Goal: Information Seeking & Learning: Understand process/instructions

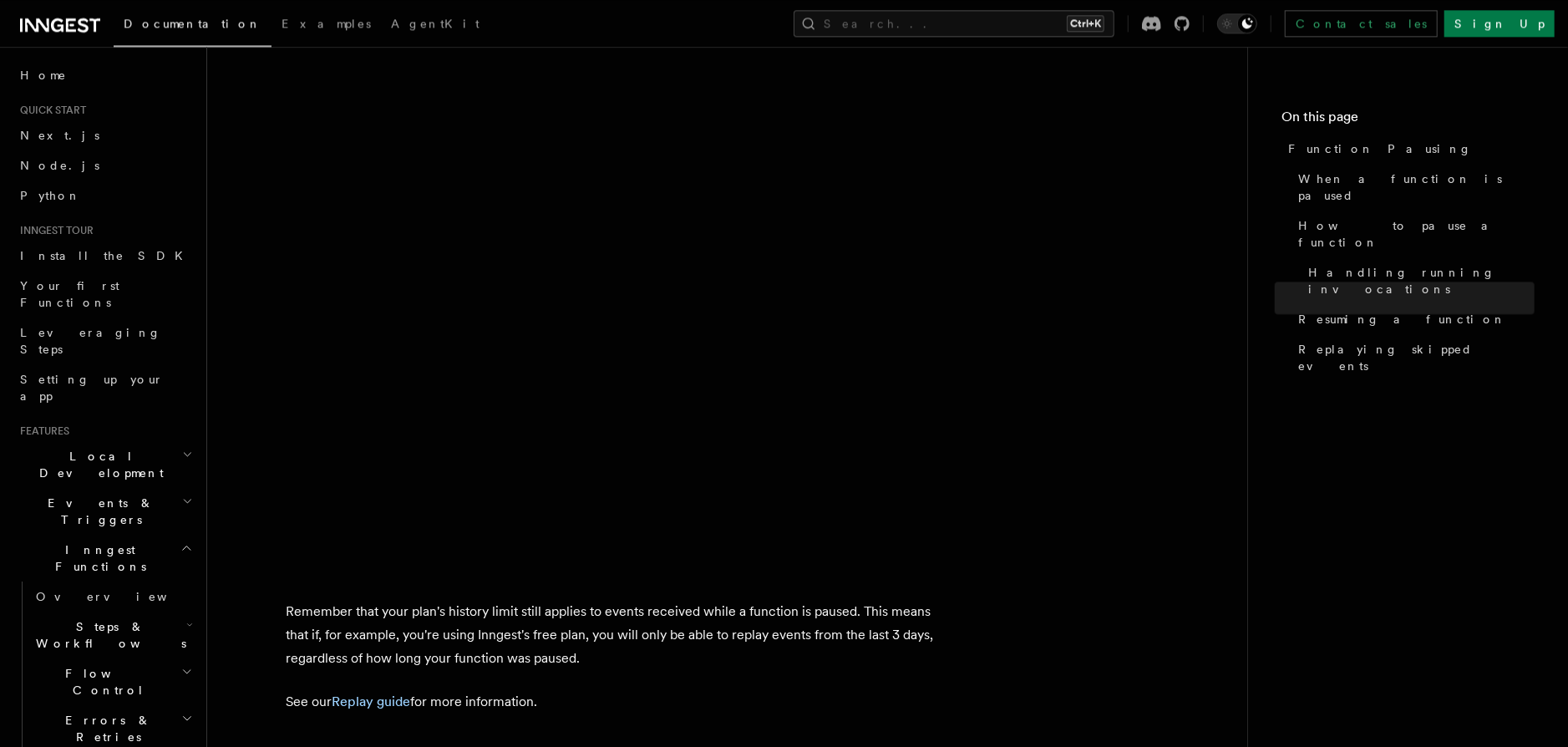
scroll to position [3004, 0]
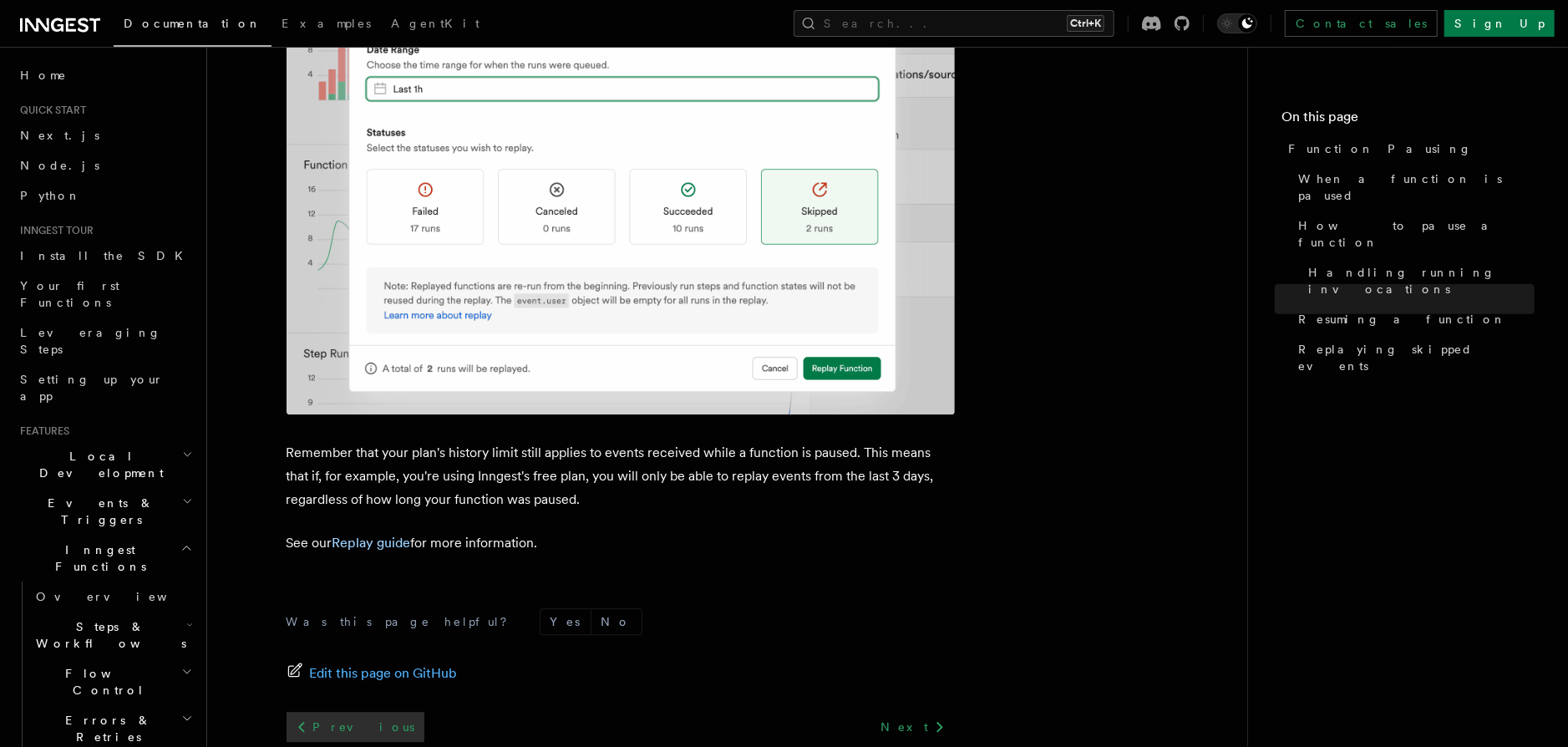
click at [300, 721] on icon at bounding box center [302, 727] width 7 height 11
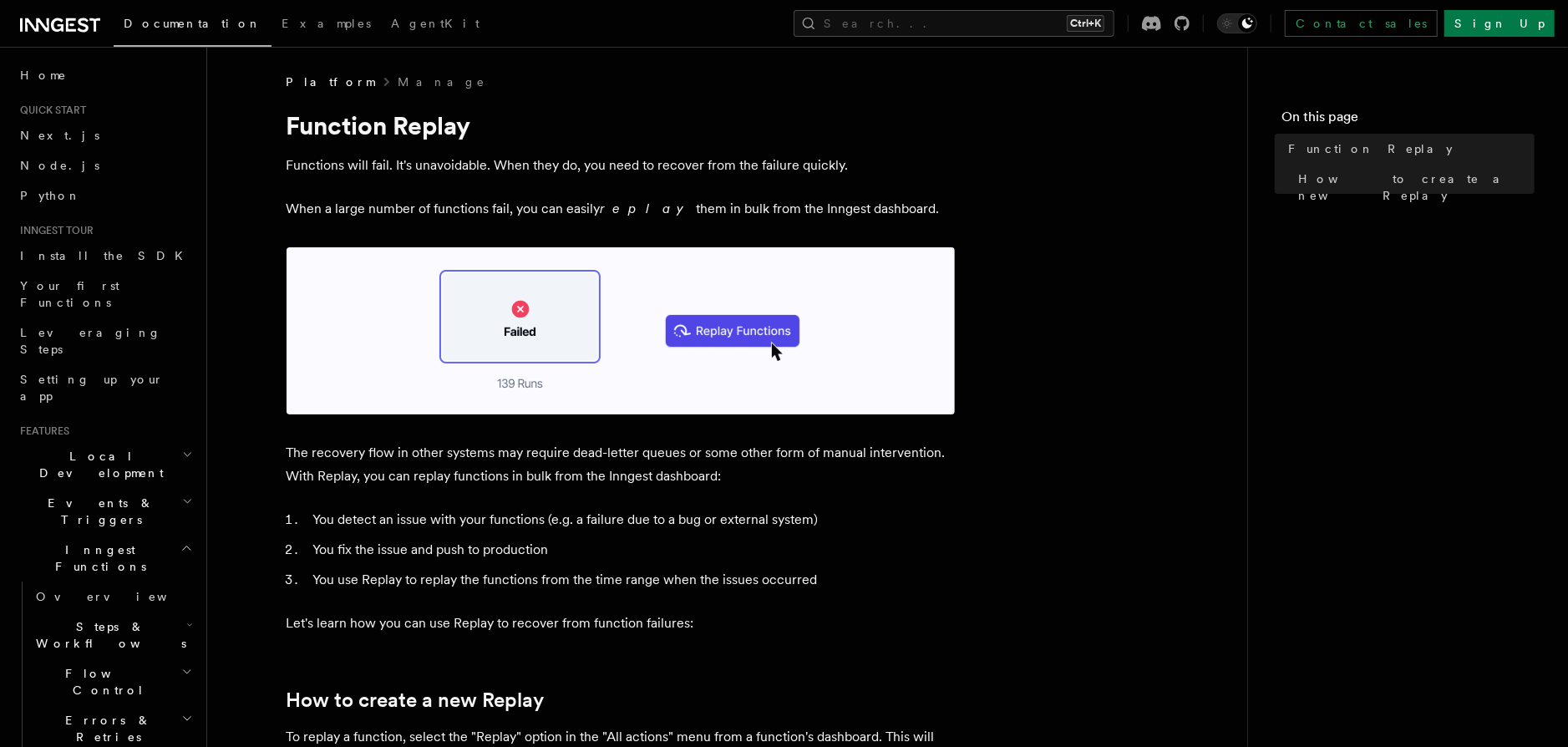
click at [186, 658] on h2 "Flow Control" at bounding box center [112, 681] width 167 height 47
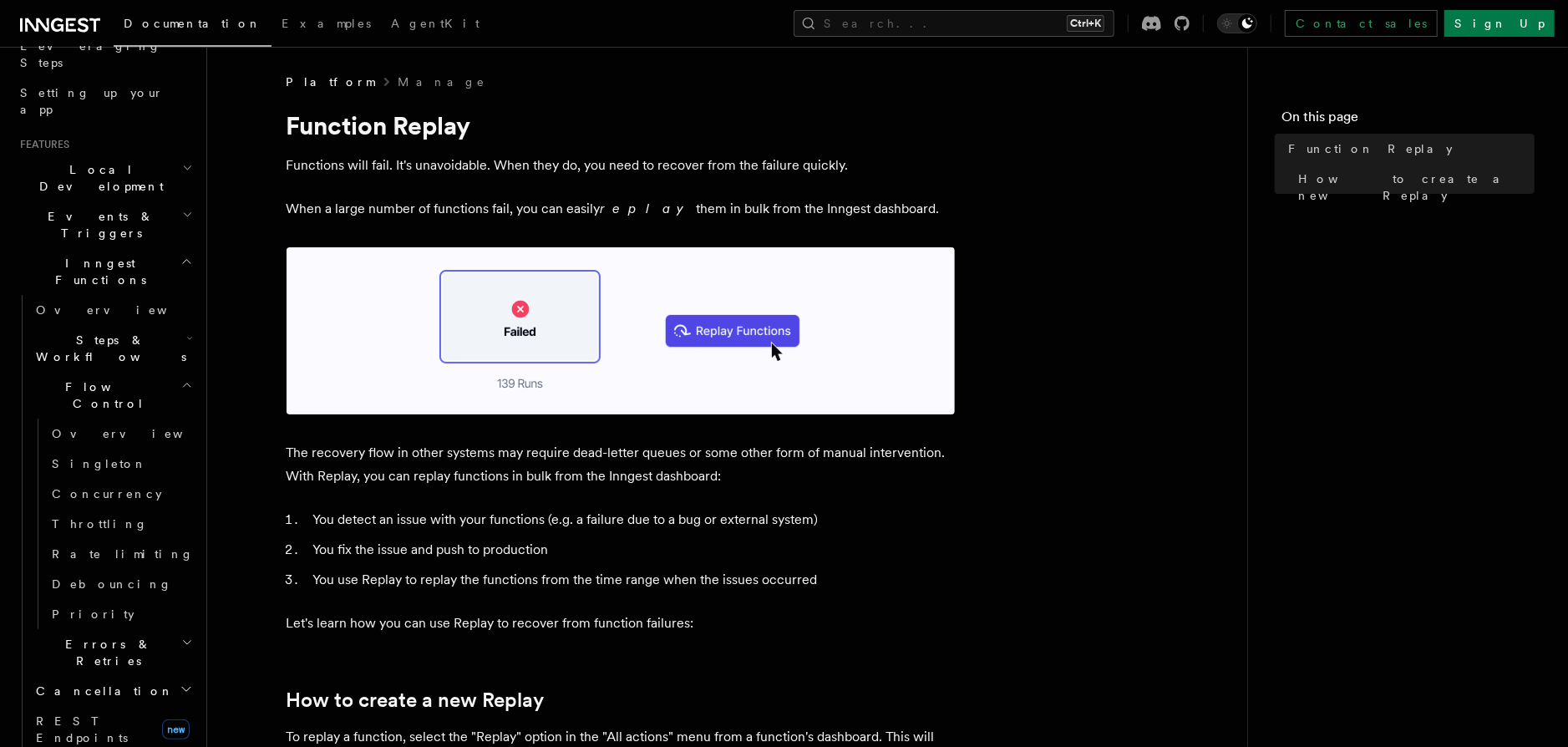
scroll to position [191, 0]
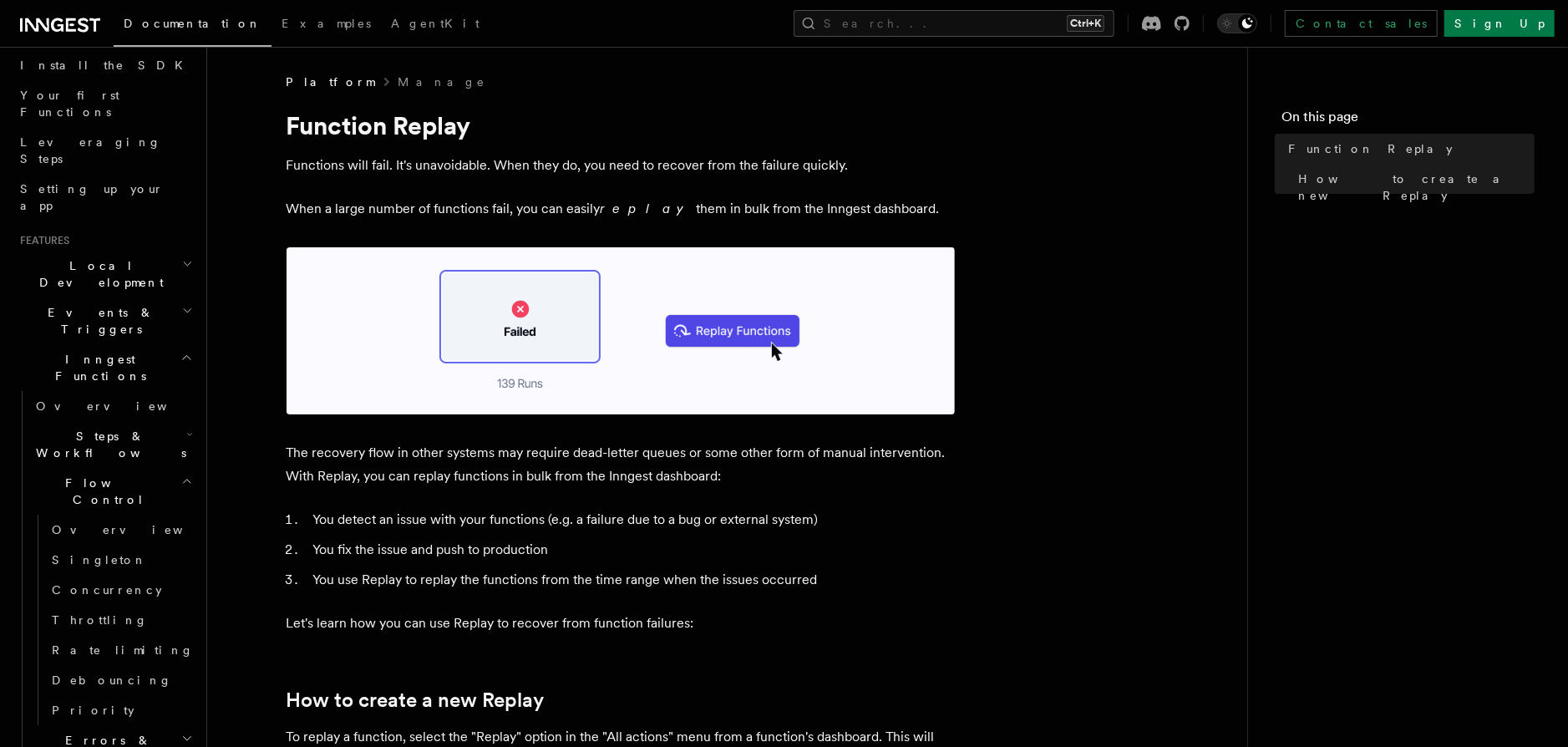
click at [178, 298] on h2 "Events & Triggers" at bounding box center [104, 321] width 183 height 47
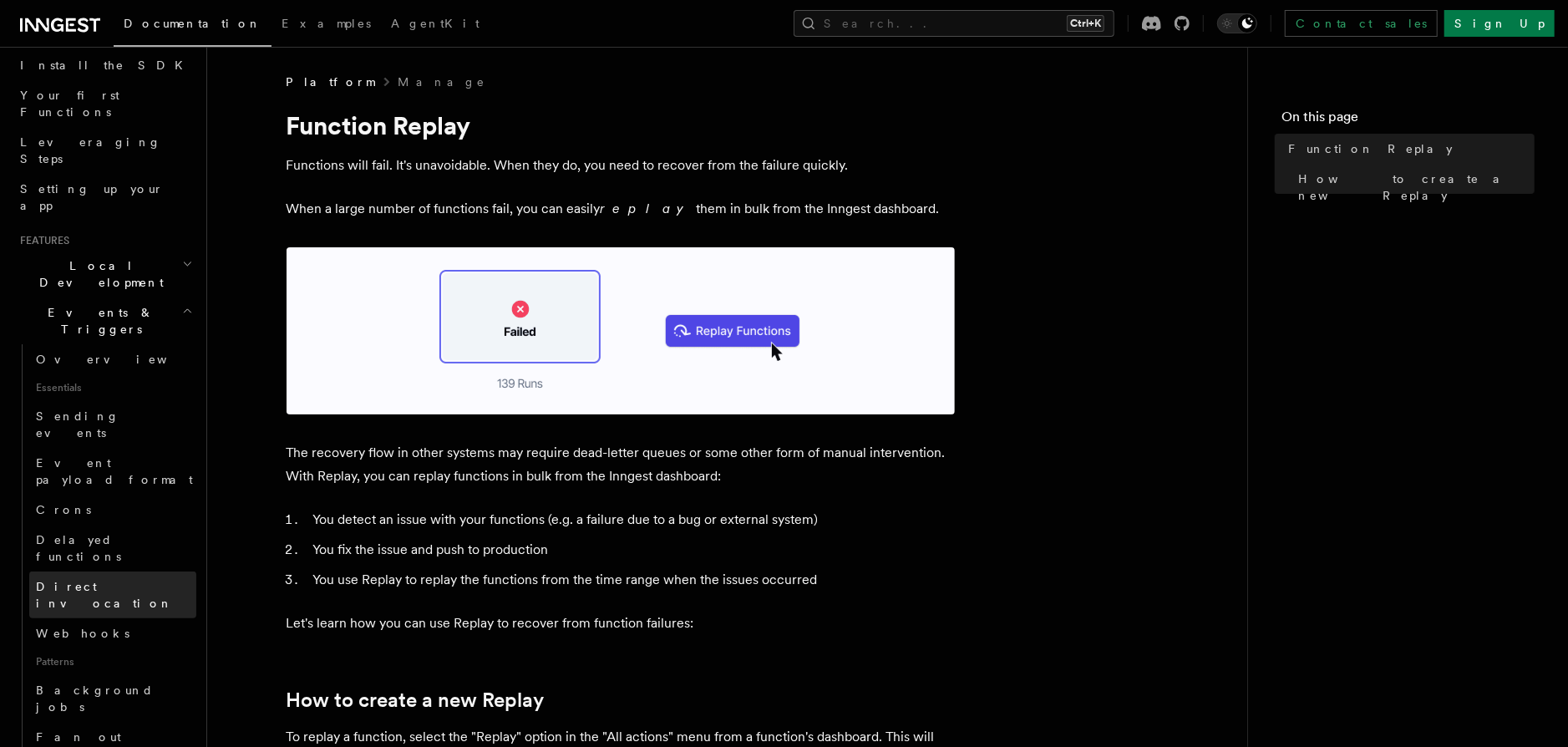
click at [64, 579] on span "Direct invocation" at bounding box center [104, 594] width 137 height 30
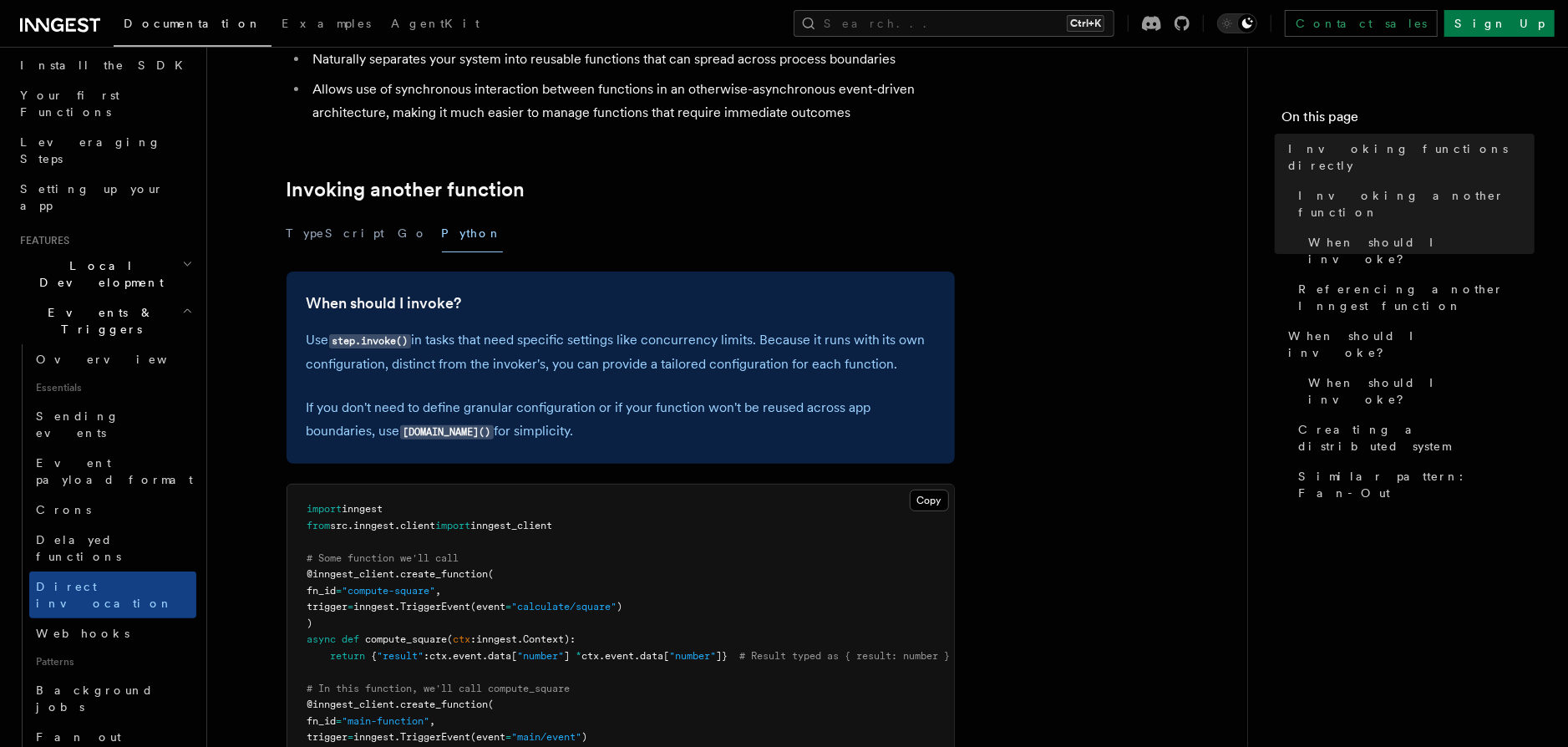
scroll to position [342, 0]
